Goal: Task Accomplishment & Management: Manage account settings

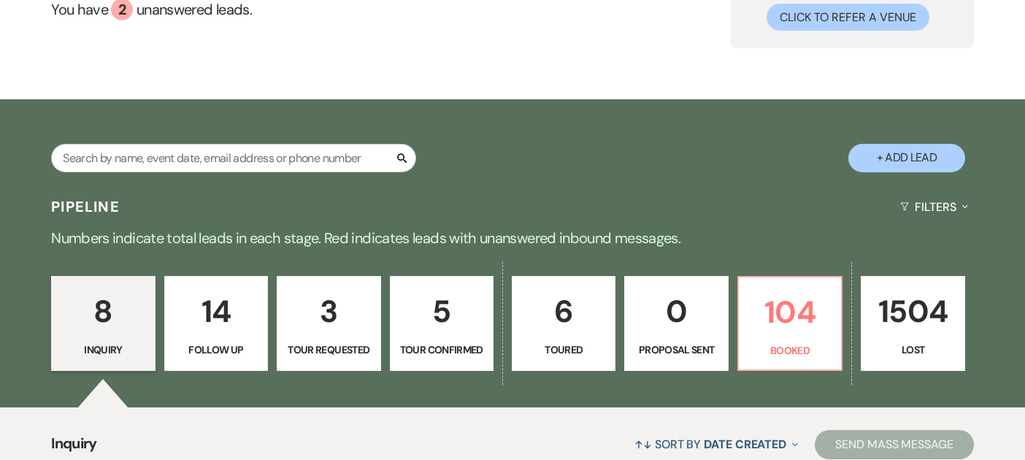
scroll to position [153, 0]
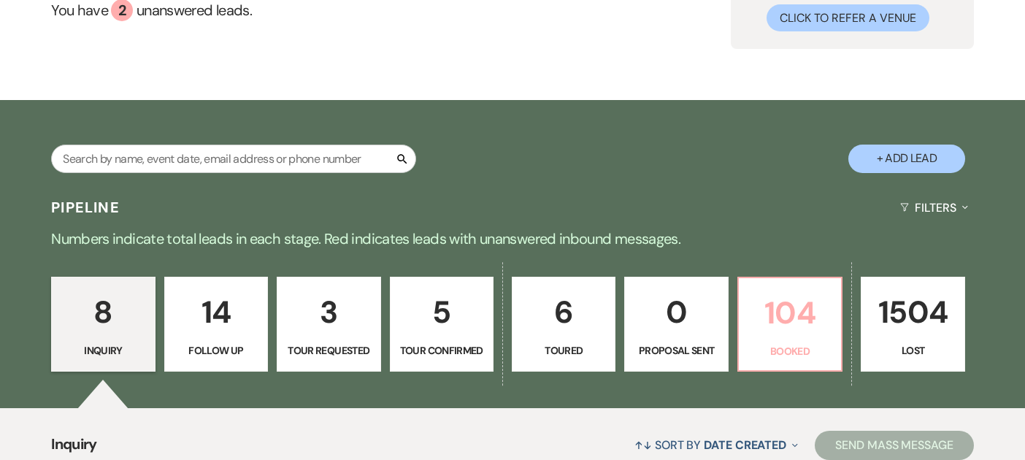
click at [798, 336] on p "104" at bounding box center [790, 312] width 85 height 49
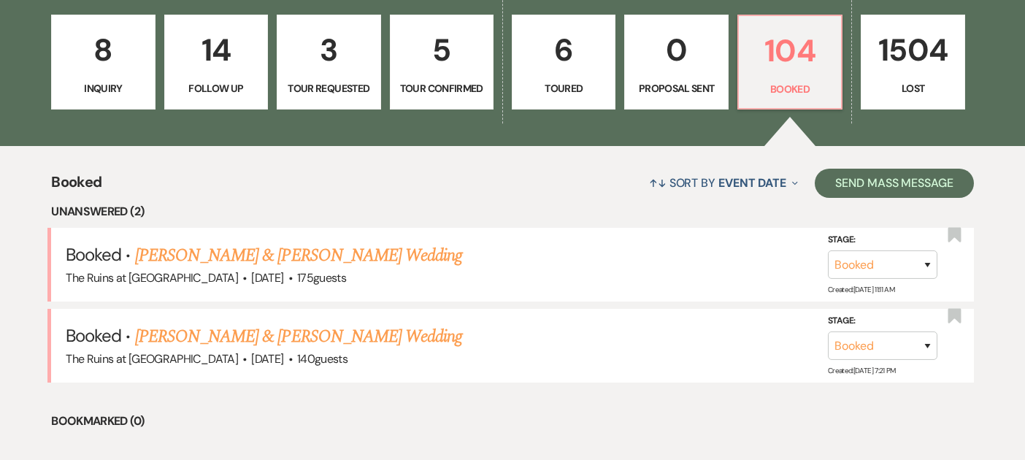
scroll to position [444, 0]
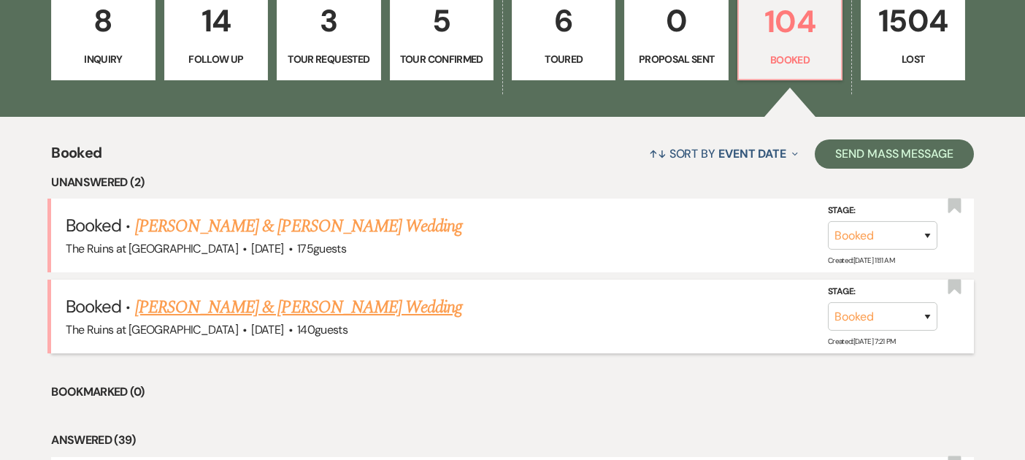
click at [281, 308] on link "[PERSON_NAME] & [PERSON_NAME] Wedding" at bounding box center [298, 307] width 327 height 26
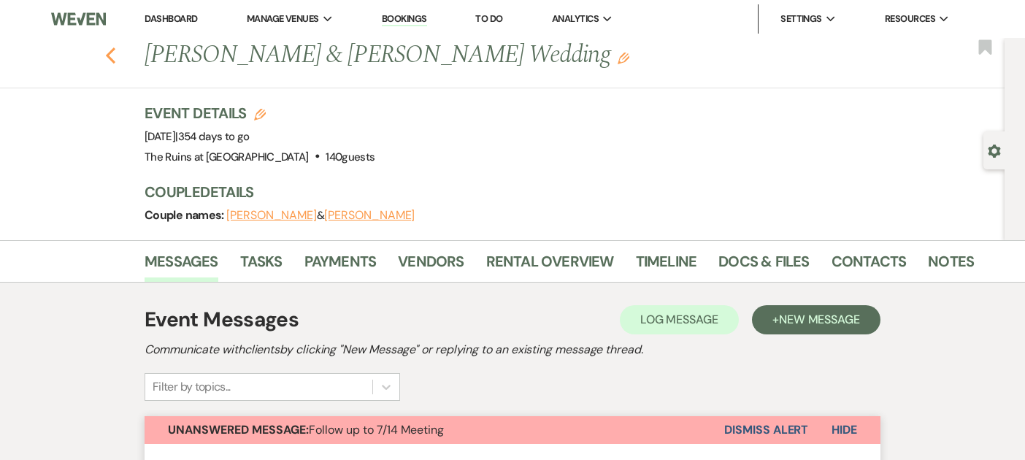
click at [111, 58] on use "button" at bounding box center [110, 55] width 9 height 16
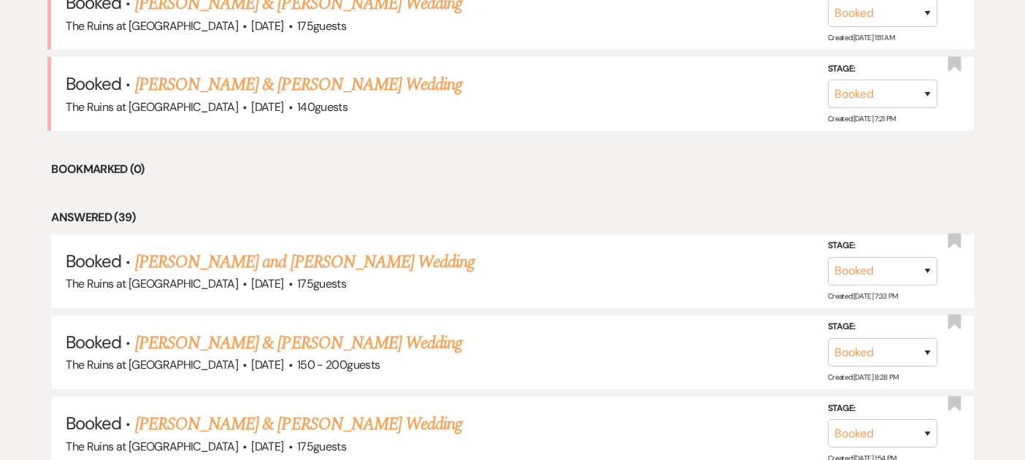
scroll to position [813, 0]
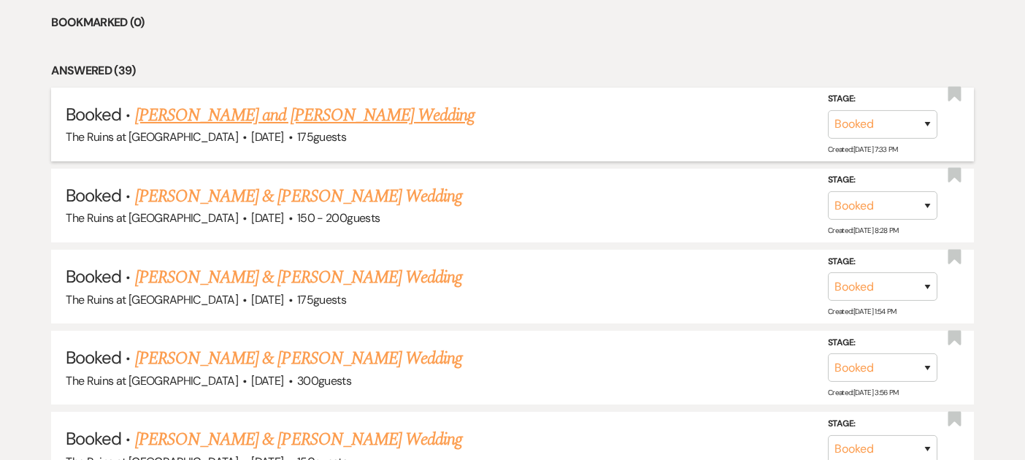
click at [363, 120] on link "[PERSON_NAME] and [PERSON_NAME] Wedding" at bounding box center [305, 115] width 340 height 26
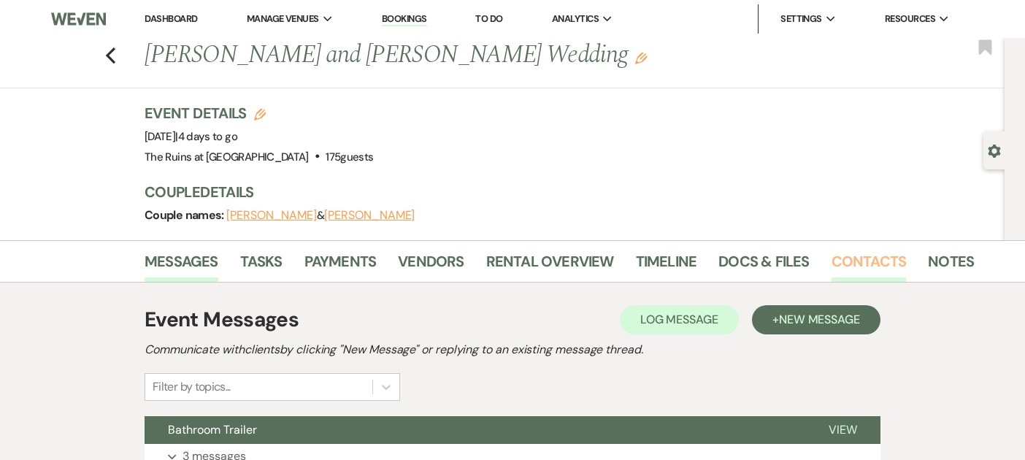
click at [862, 269] on link "Contacts" at bounding box center [869, 266] width 75 height 32
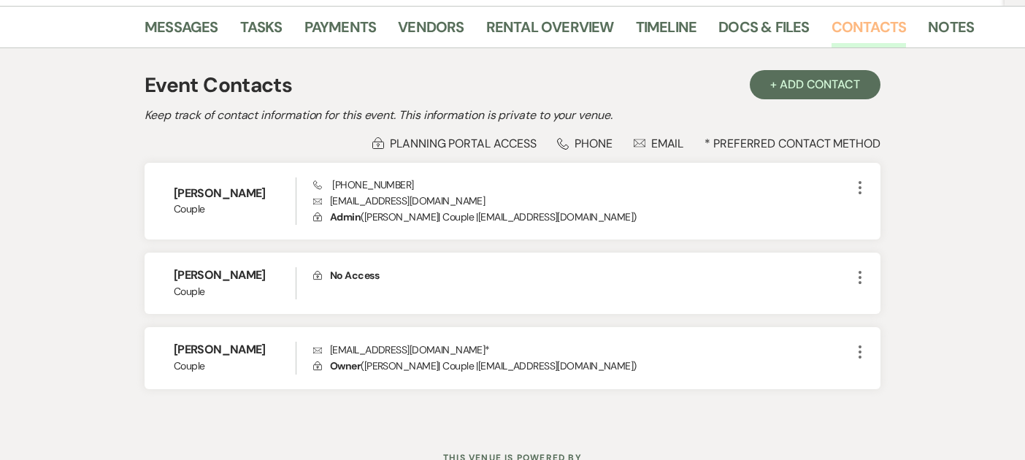
scroll to position [237, 0]
